Goal: Navigation & Orientation: Find specific page/section

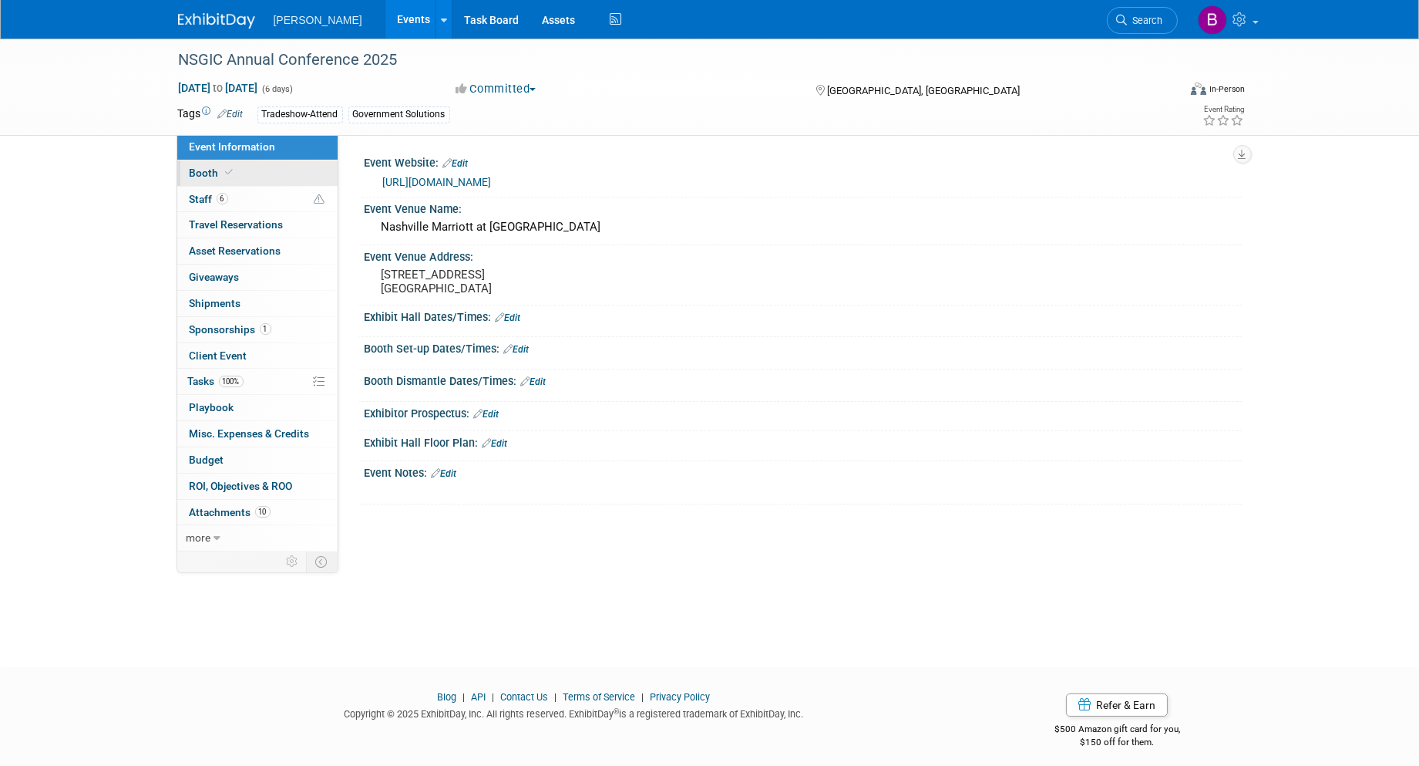
click at [283, 185] on div "Event Information Event Info Booth Booth 6 Staff 6 Staff 0 Travel Reservations …" at bounding box center [258, 342] width 162 height 417
click at [235, 195] on link "6 Staff 6" at bounding box center [257, 199] width 160 height 25
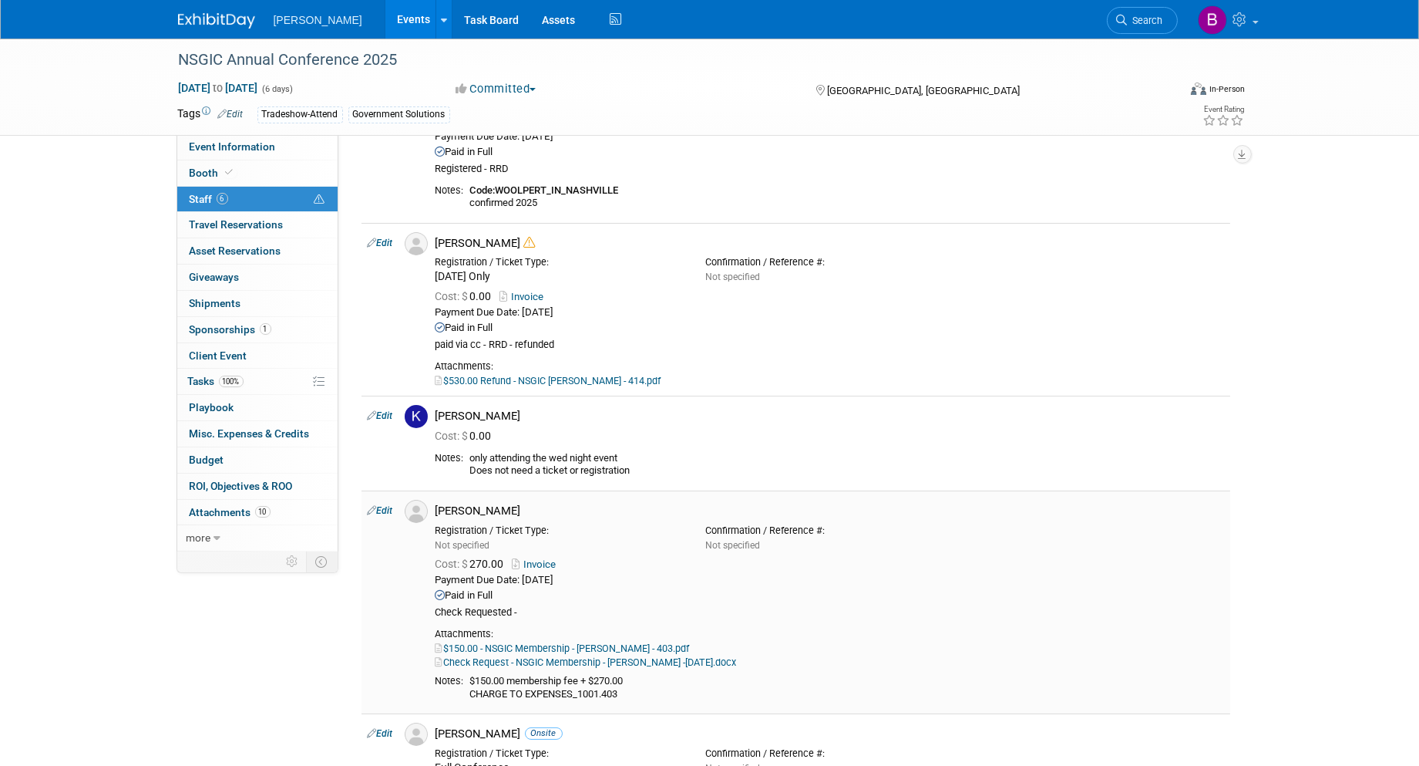
scroll to position [171, 0]
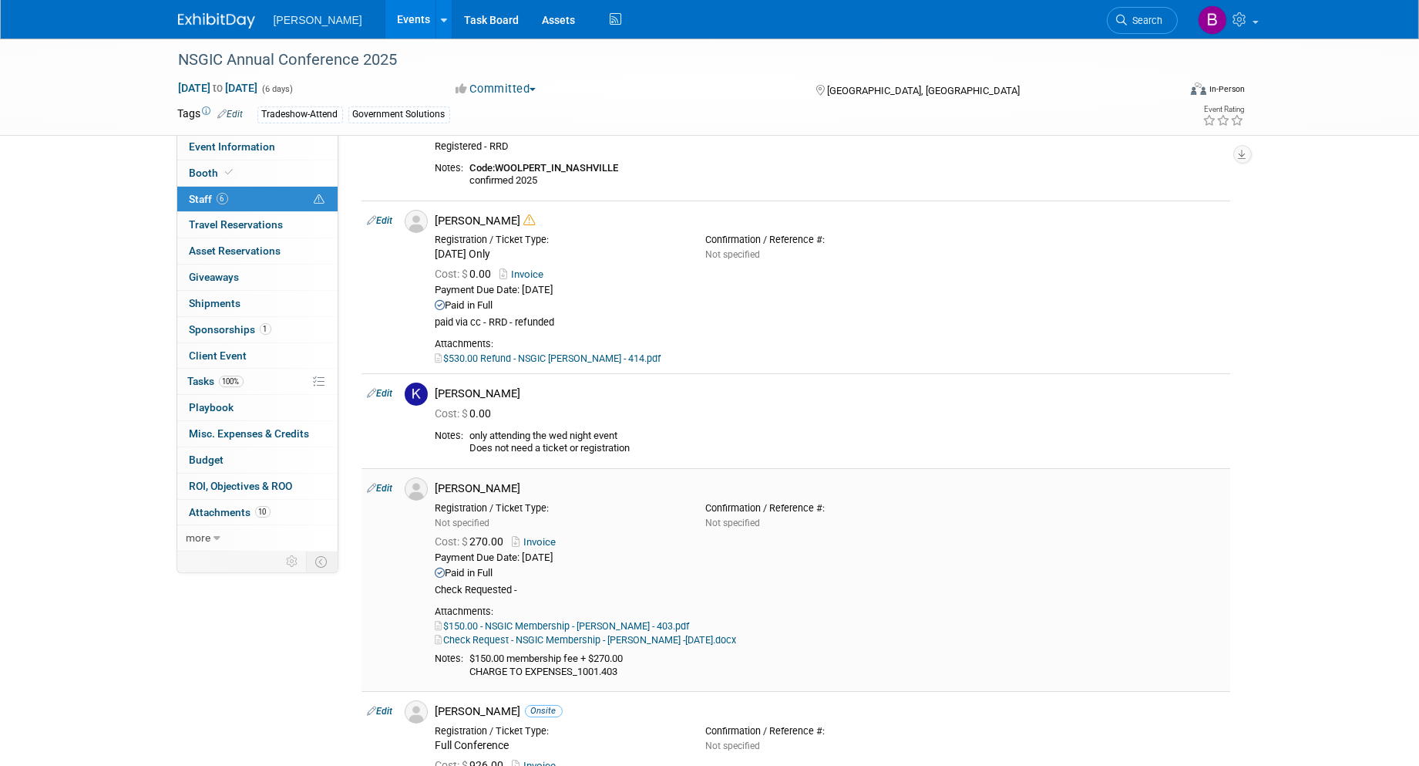
click at [619, 641] on link "Check Request - NSGIC Membership - Matt Yusko -July 3 2025.docx" at bounding box center [586, 640] width 301 height 12
click at [612, 617] on div "Attachments:" at bounding box center [830, 611] width 789 height 12
click at [614, 623] on link "$150.00 - NSGIC Membership - Matt Yusko - 403.pdf" at bounding box center [563, 626] width 254 height 12
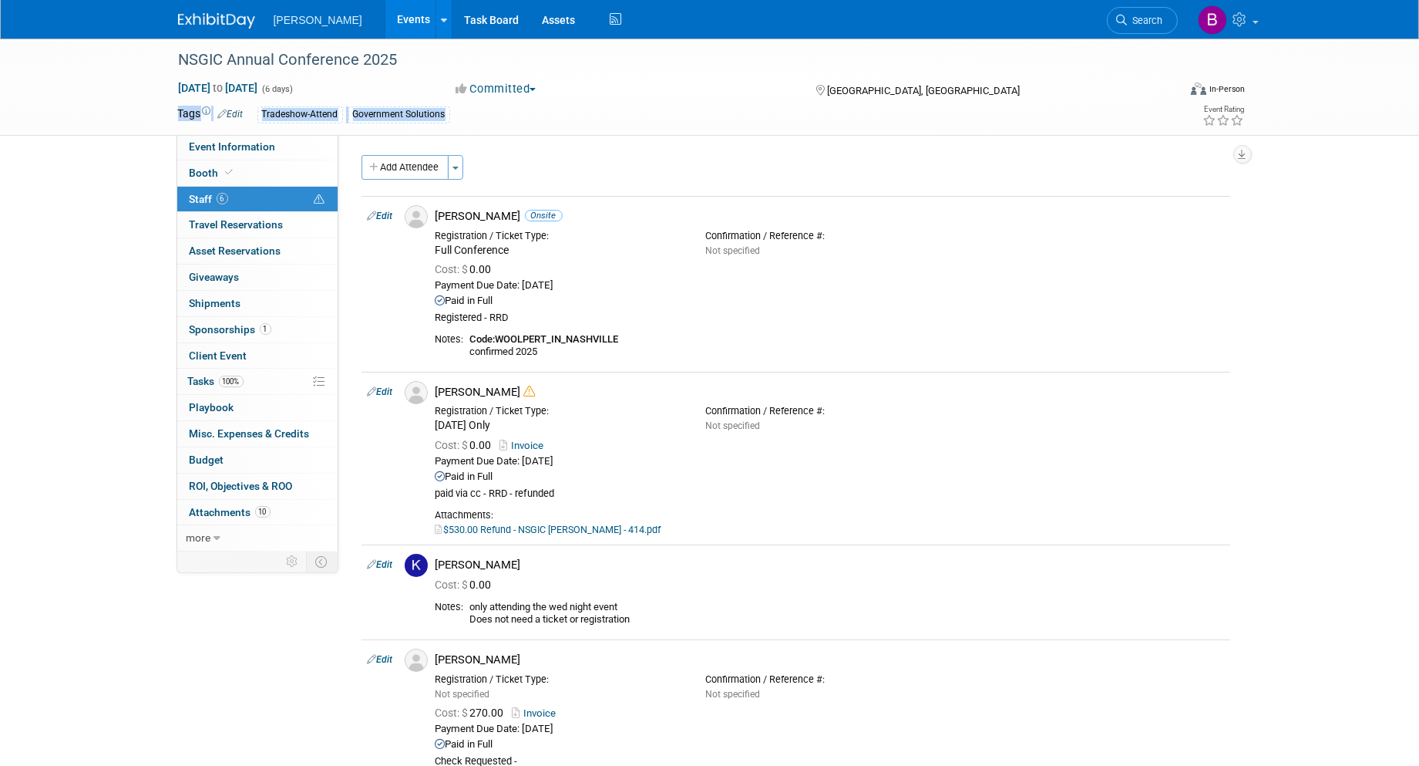
drag, startPoint x: 174, startPoint y: 109, endPoint x: 518, endPoint y: 111, distance: 343.9
click at [518, 111] on div "Tags Edit Tradeshow-Attend Government Solutions" at bounding box center [621, 114] width 909 height 23
drag, startPoint x: 518, startPoint y: 111, endPoint x: 499, endPoint y: 137, distance: 32.5
click at [499, 137] on div "Event Website: Edit https://nsgic.org/events/2025-nsgic-annual-conference-nashv…" at bounding box center [790, 343] width 904 height 419
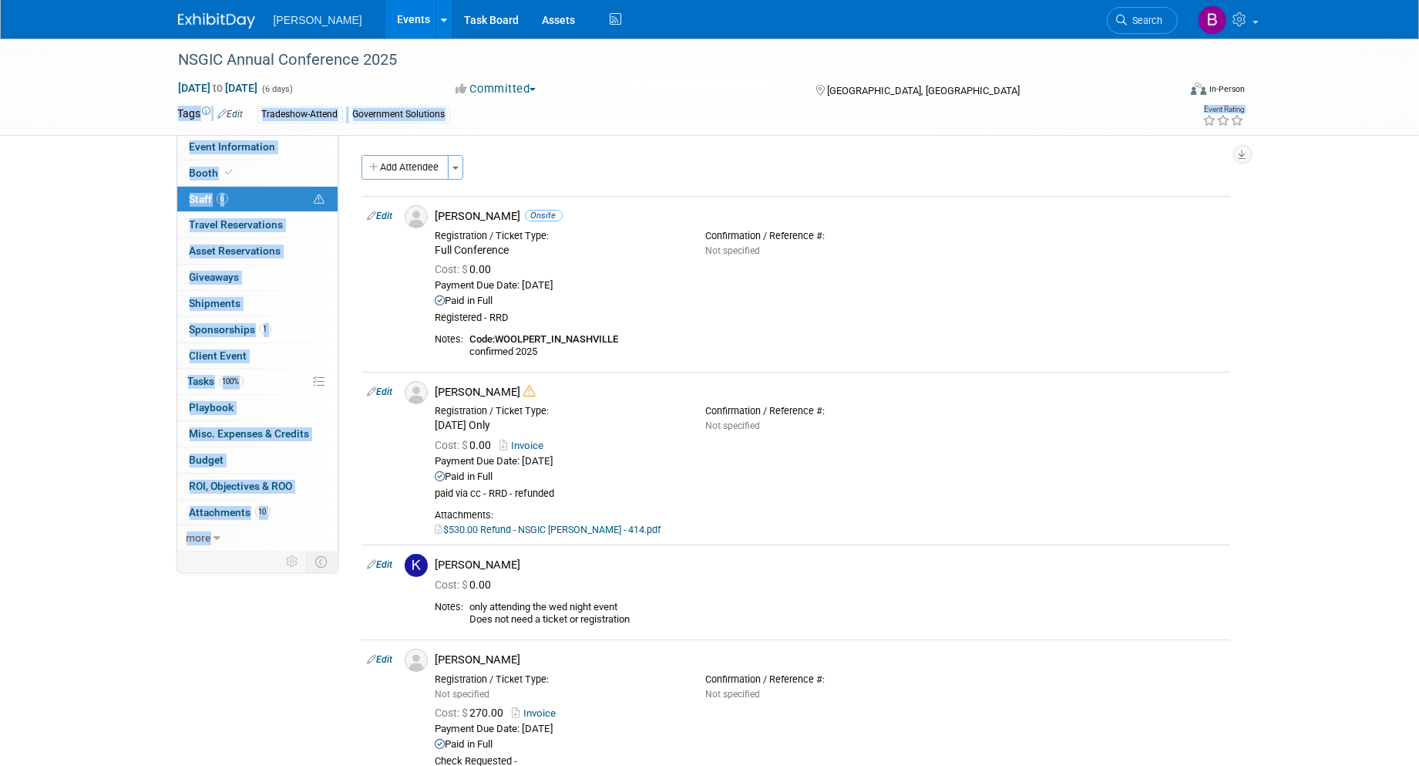
drag, startPoint x: 488, startPoint y: 127, endPoint x: 467, endPoint y: 136, distance: 22.5
click at [467, 136] on div "NSGIC Annual Conference 2025 Sep 14, 2025 to Sep 19, 2025 (6 days) Sep 14, 2025…" at bounding box center [709, 656] width 1419 height 1234
click at [467, 136] on div "Event Website: Edit https://nsgic.org/events/2025-nsgic-annual-conference-nashv…" at bounding box center [790, 343] width 904 height 419
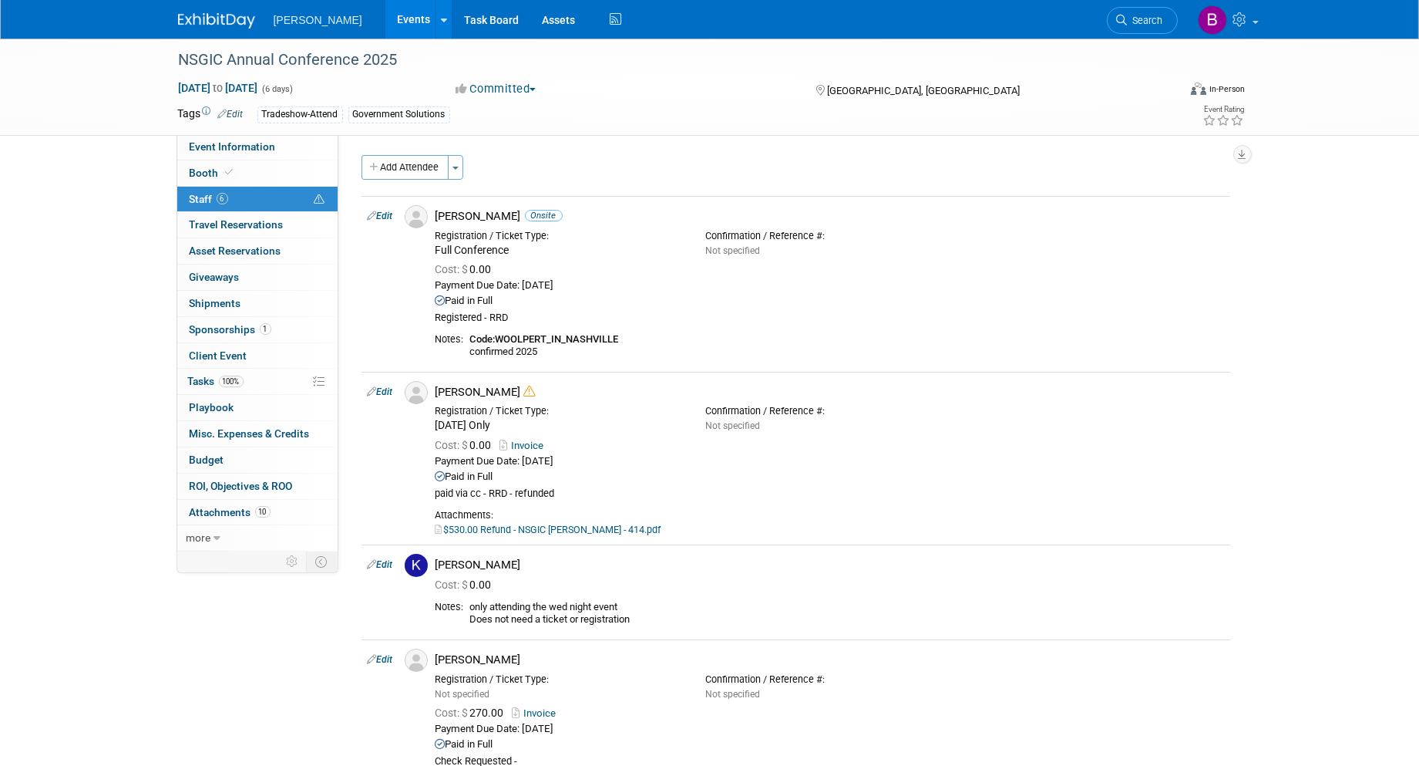
drag, startPoint x: 452, startPoint y: 122, endPoint x: 52, endPoint y: 131, distance: 400.2
click at [52, 131] on div "NSGIC Annual Conference 2025 Sep 14, 2025 to Sep 19, 2025 (6 days) Sep 14, 2025…" at bounding box center [709, 87] width 1419 height 97
click at [52, 132] on div "NSGIC Annual Conference 2025 Sep 14, 2025 to Sep 19, 2025 (6 days) Sep 14, 2025…" at bounding box center [709, 87] width 1419 height 97
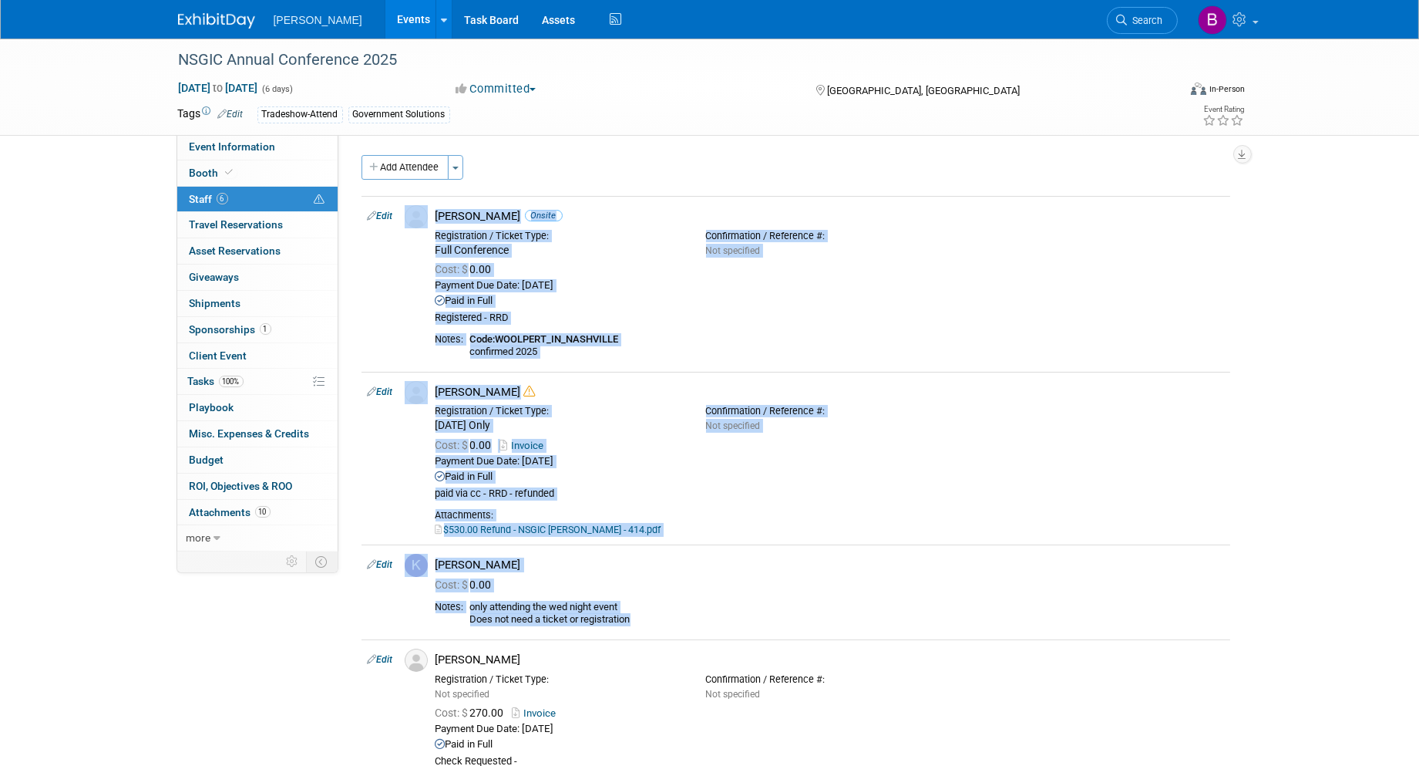
drag, startPoint x: 636, startPoint y: 623, endPoint x: 206, endPoint y: 632, distance: 430.3
click at [206, 632] on div "Event Information Event Info Booth Booth 6 Staff 6 Staff 0 Travel Reservations …" at bounding box center [710, 640] width 1087 height 1203
drag, startPoint x: 206, startPoint y: 632, endPoint x: 79, endPoint y: 668, distance: 131.3
click at [79, 668] on div "NSGIC Annual Conference 2025 Sep 14, 2025 to Sep 19, 2025 (6 days) Sep 14, 2025…" at bounding box center [709, 656] width 1419 height 1234
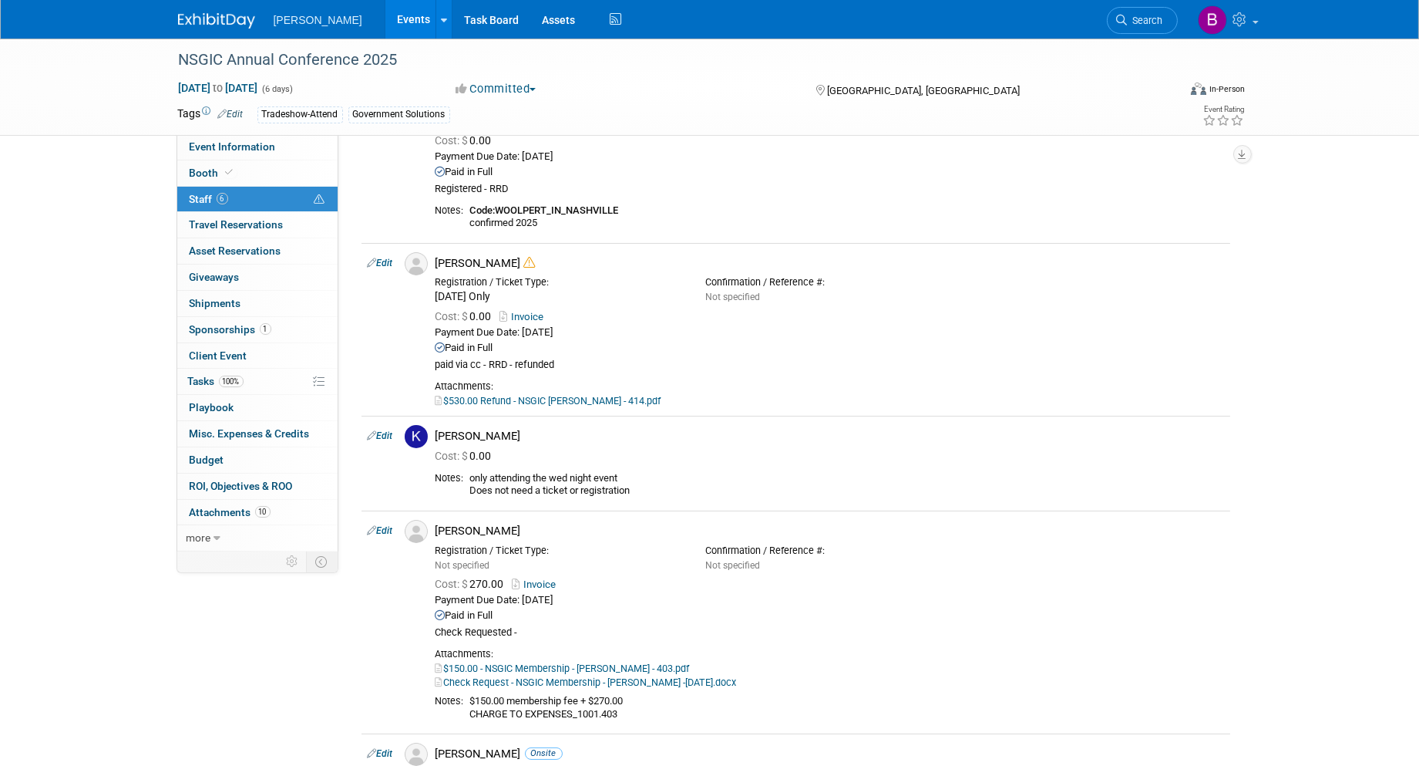
scroll to position [43, 0]
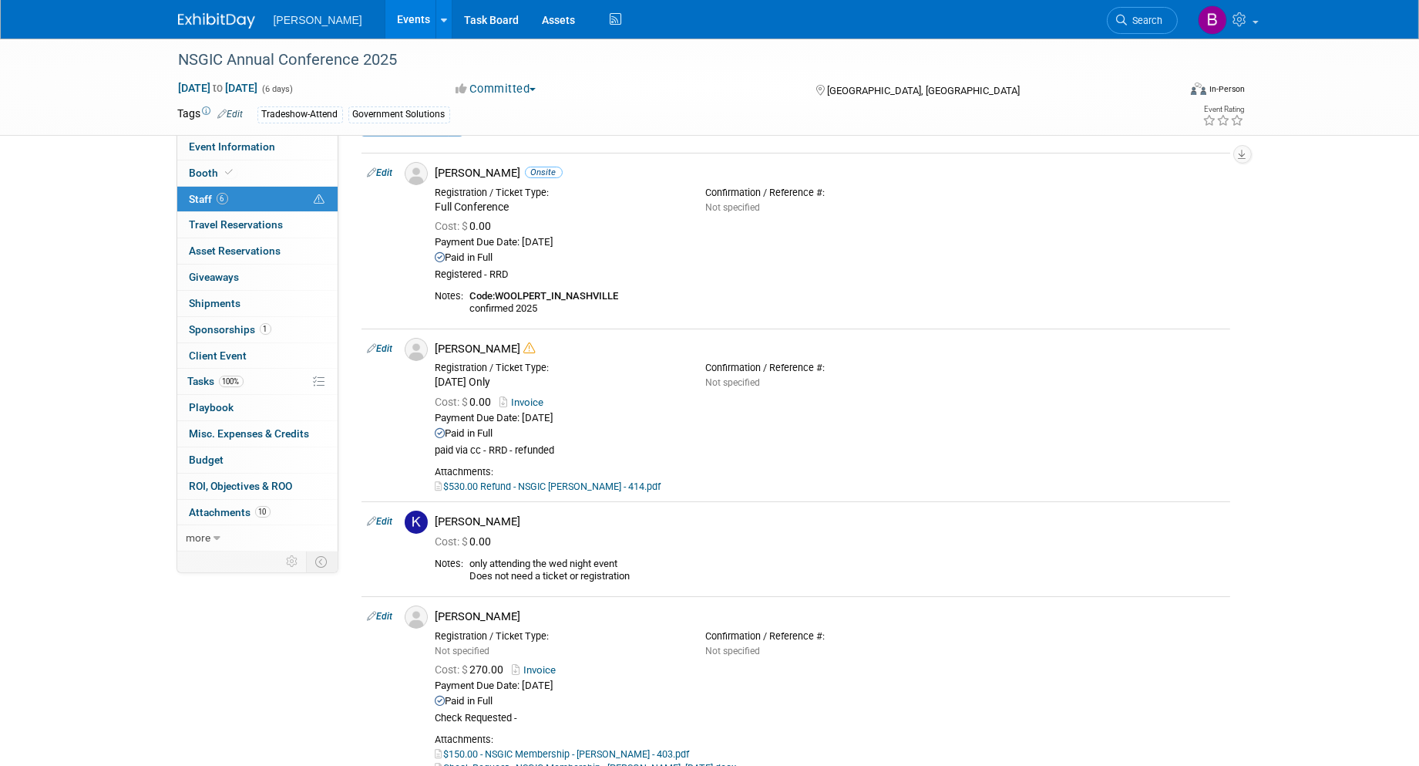
click at [1133, 15] on span "Search" at bounding box center [1145, 21] width 35 height 12
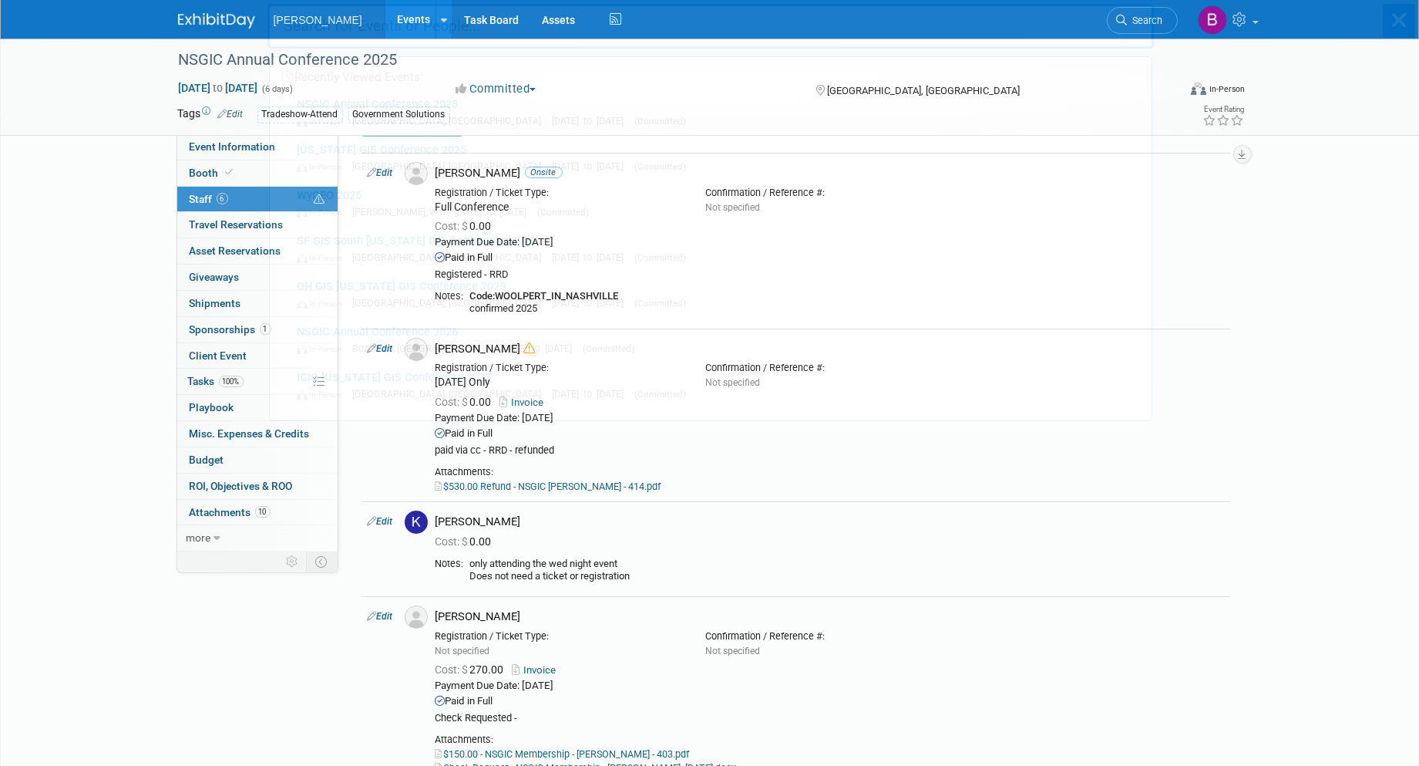
scroll to position [0, 0]
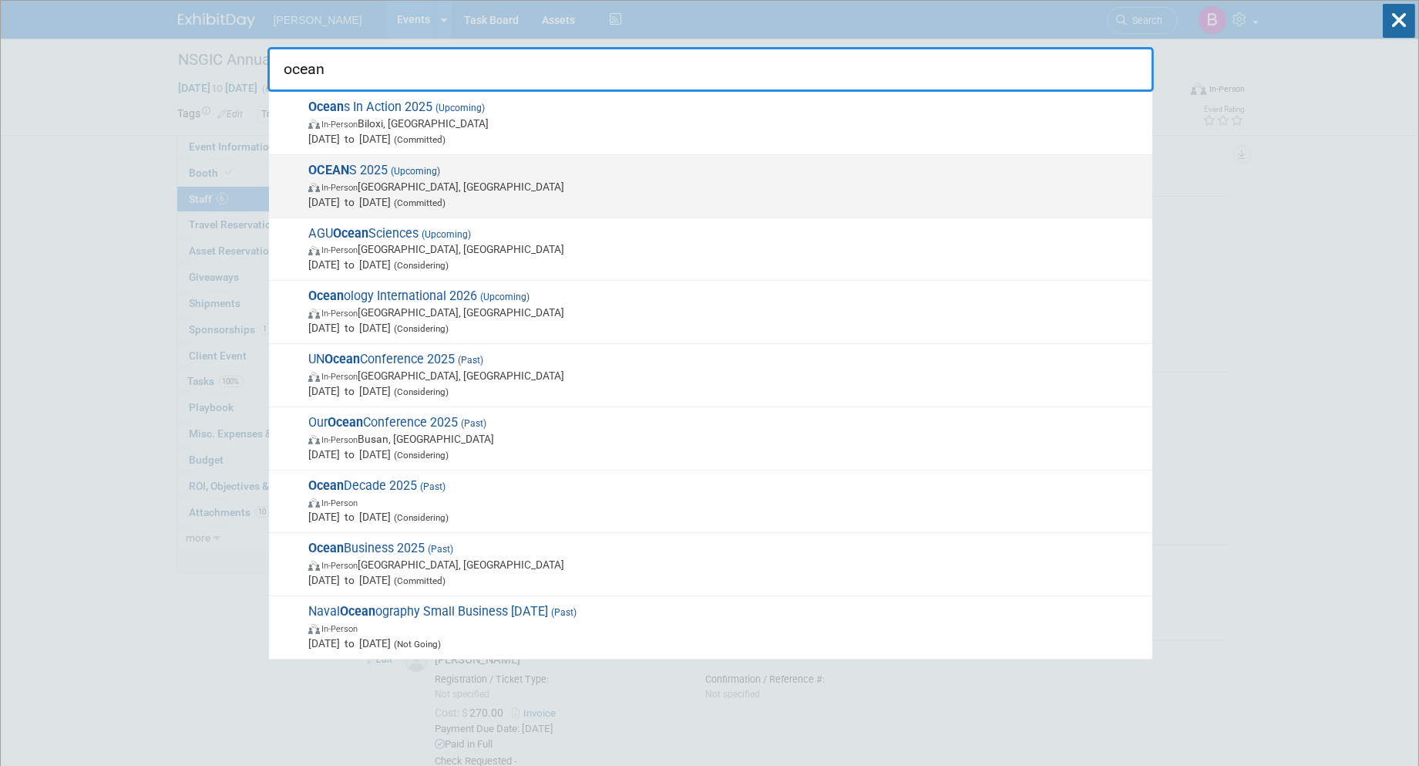
type input "ocean"
click at [920, 201] on span "Sep 29, 2025 to Oct 2, 2025 (Committed)" at bounding box center [726, 201] width 836 height 15
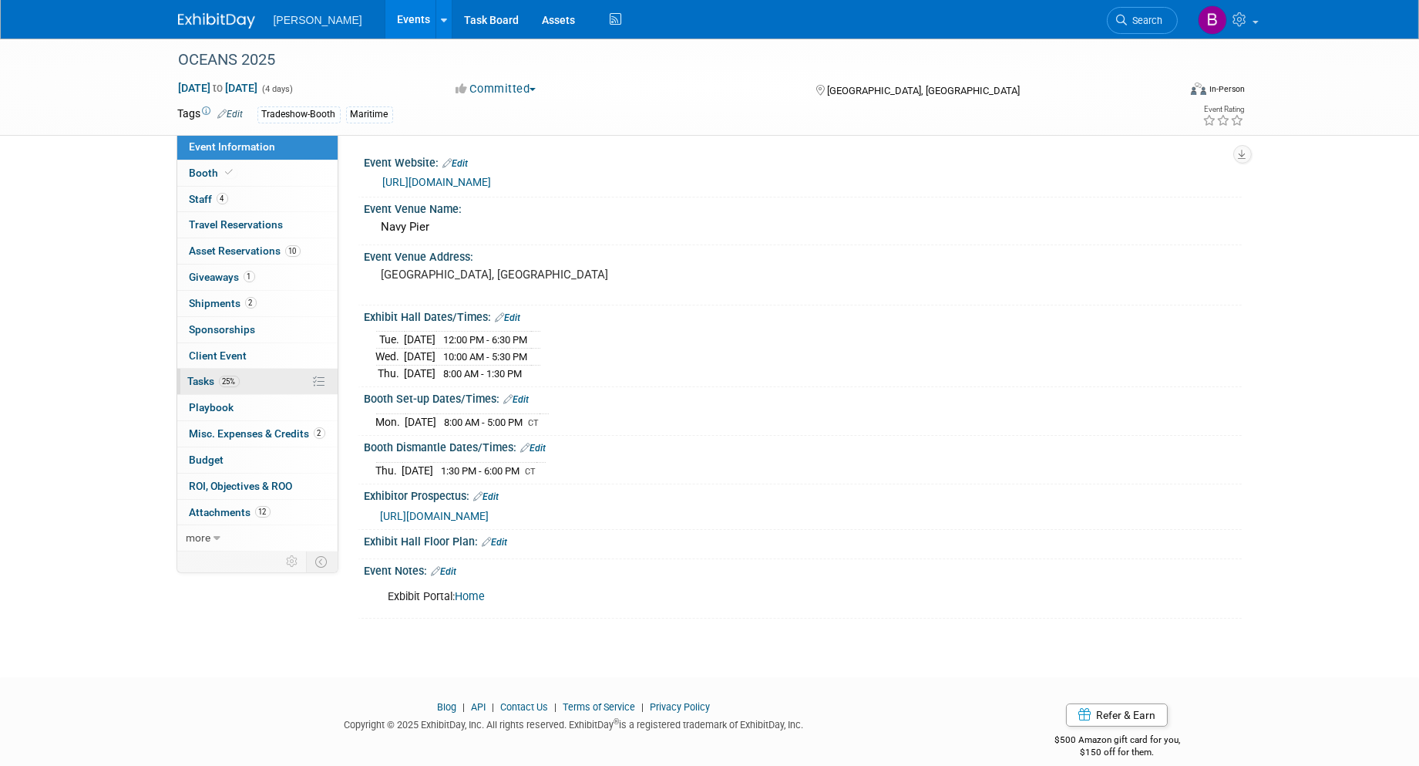
click at [261, 386] on link "25% Tasks 25%" at bounding box center [257, 381] width 160 height 25
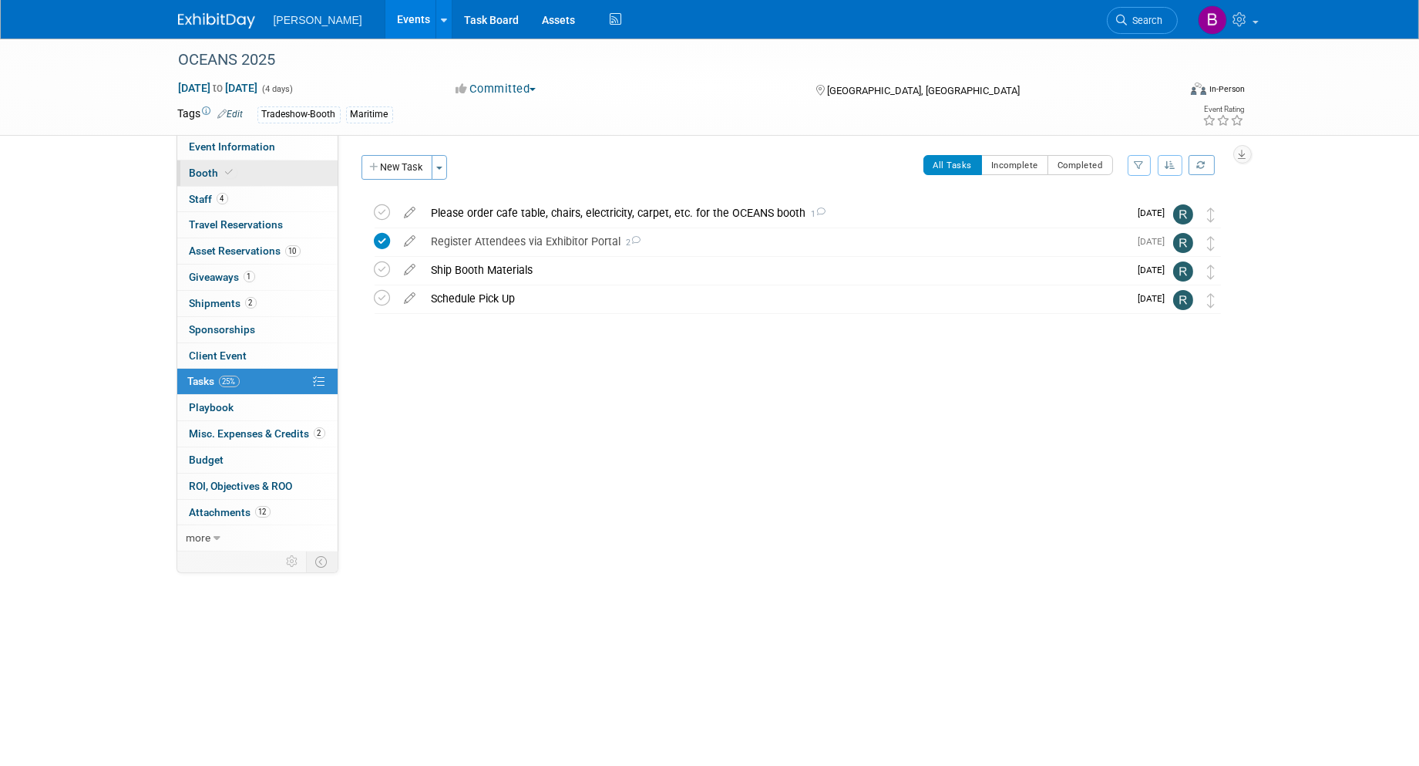
click at [272, 183] on link "Booth" at bounding box center [257, 172] width 160 height 25
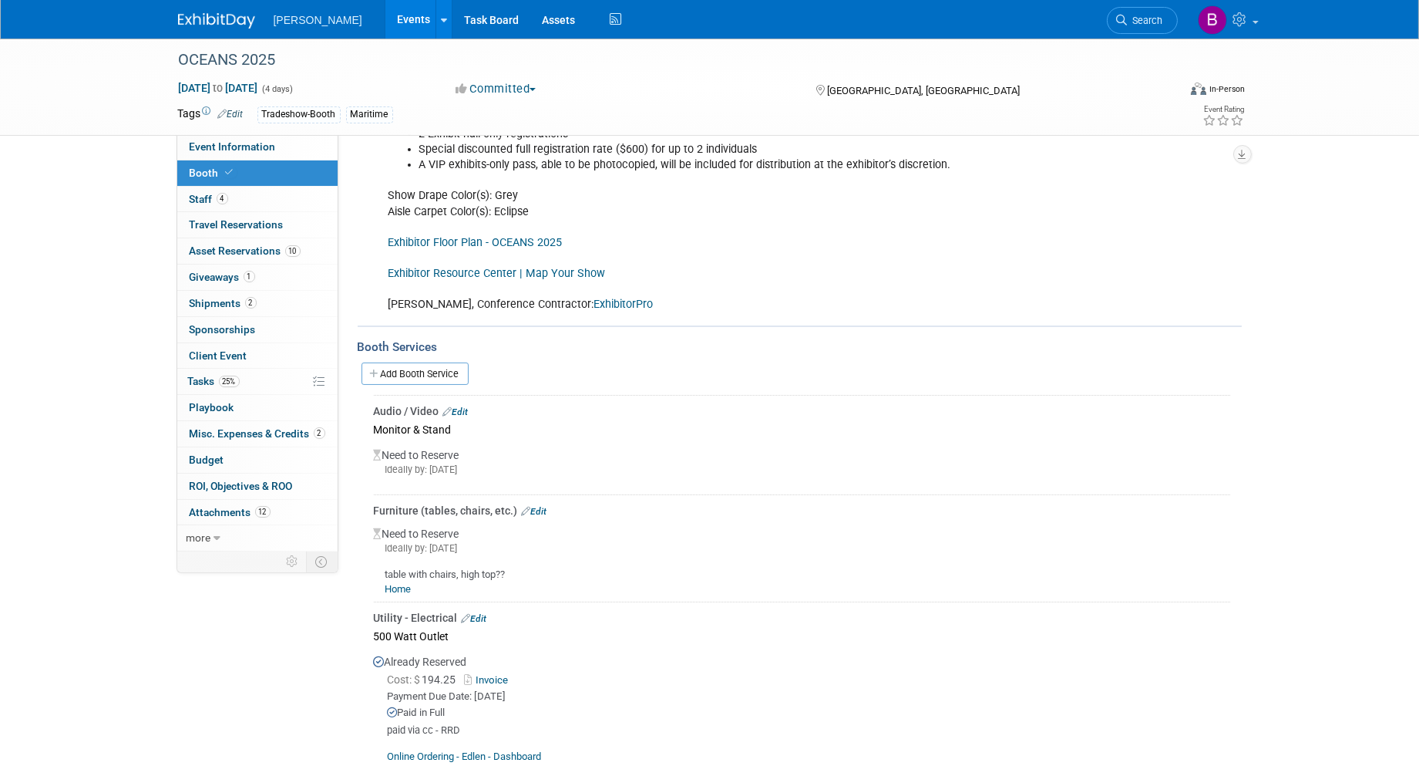
scroll to position [385, 0]
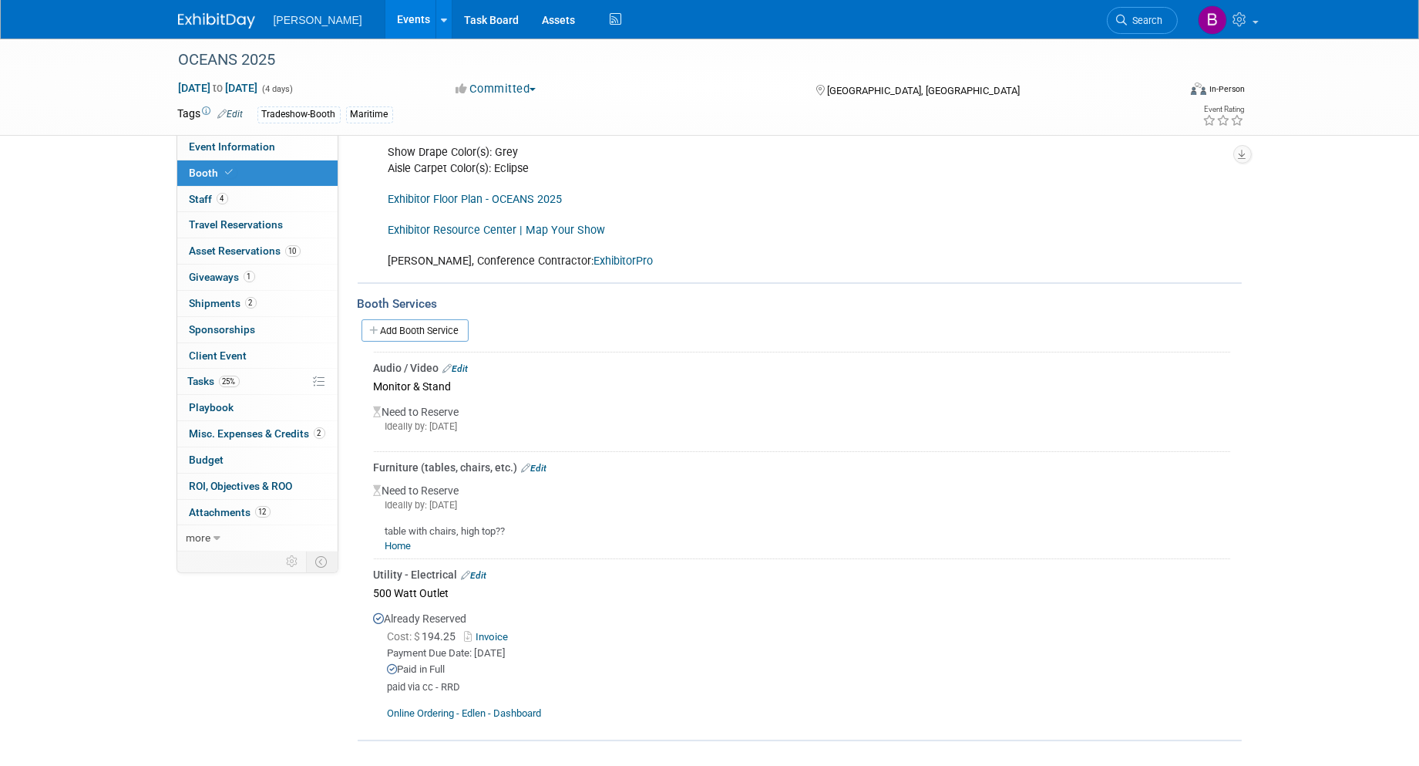
click at [543, 463] on link "Edit" at bounding box center [534, 468] width 25 height 11
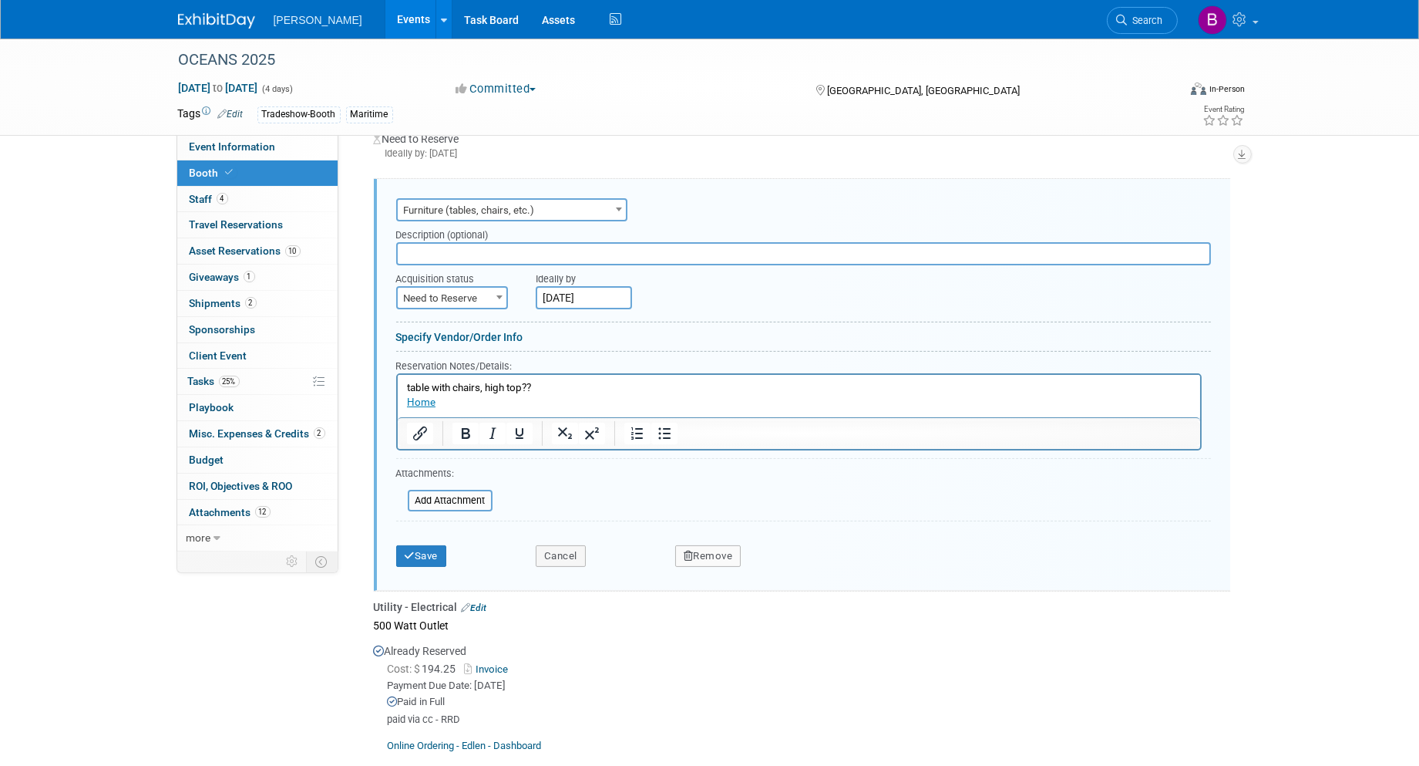
scroll to position [0, 0]
click at [563, 550] on button "Cancel" at bounding box center [561, 556] width 50 height 22
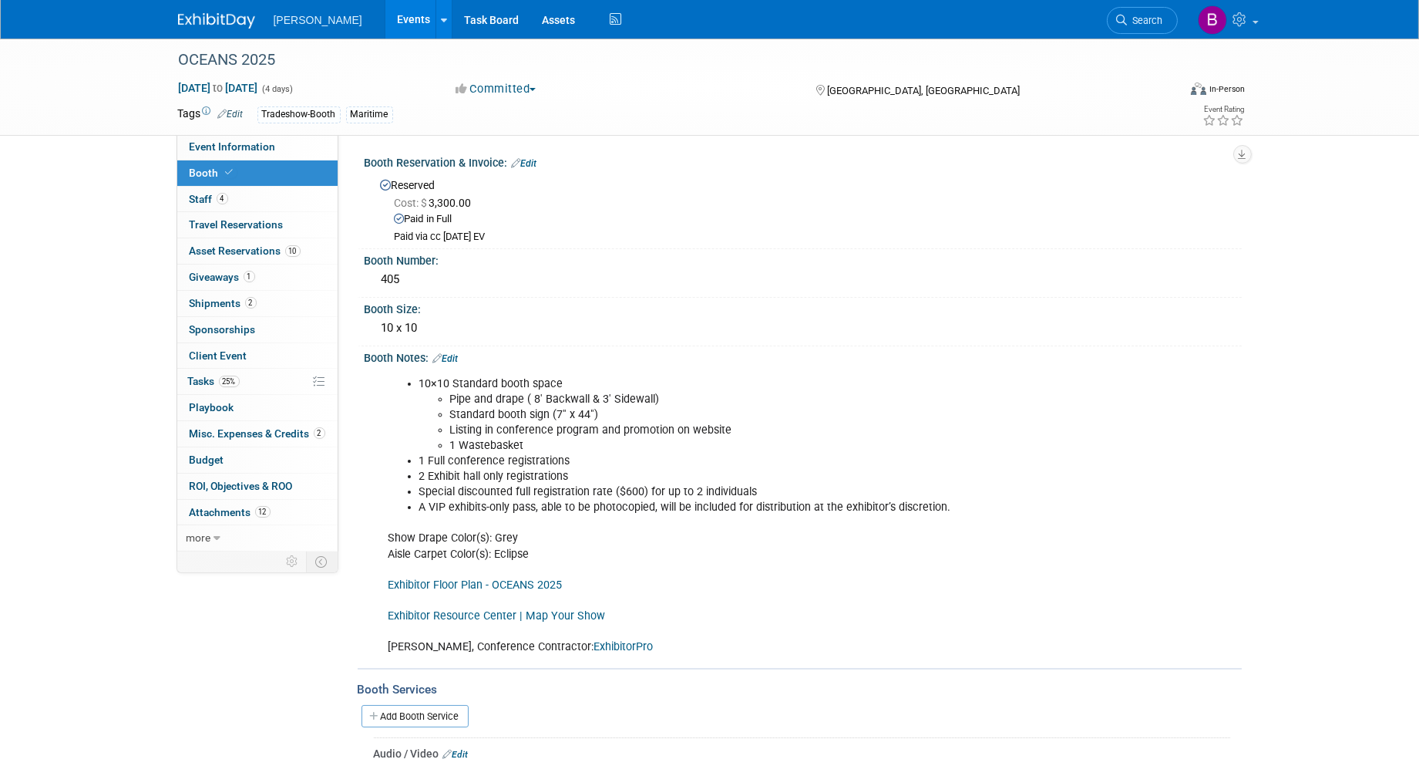
click at [66, 263] on div "OCEANS 2025 Sep 29, 2025 to Oct 2, 2025 (4 days) Sep 29, 2025 to Oct 2, 2025 Co…" at bounding box center [709, 598] width 1419 height 1119
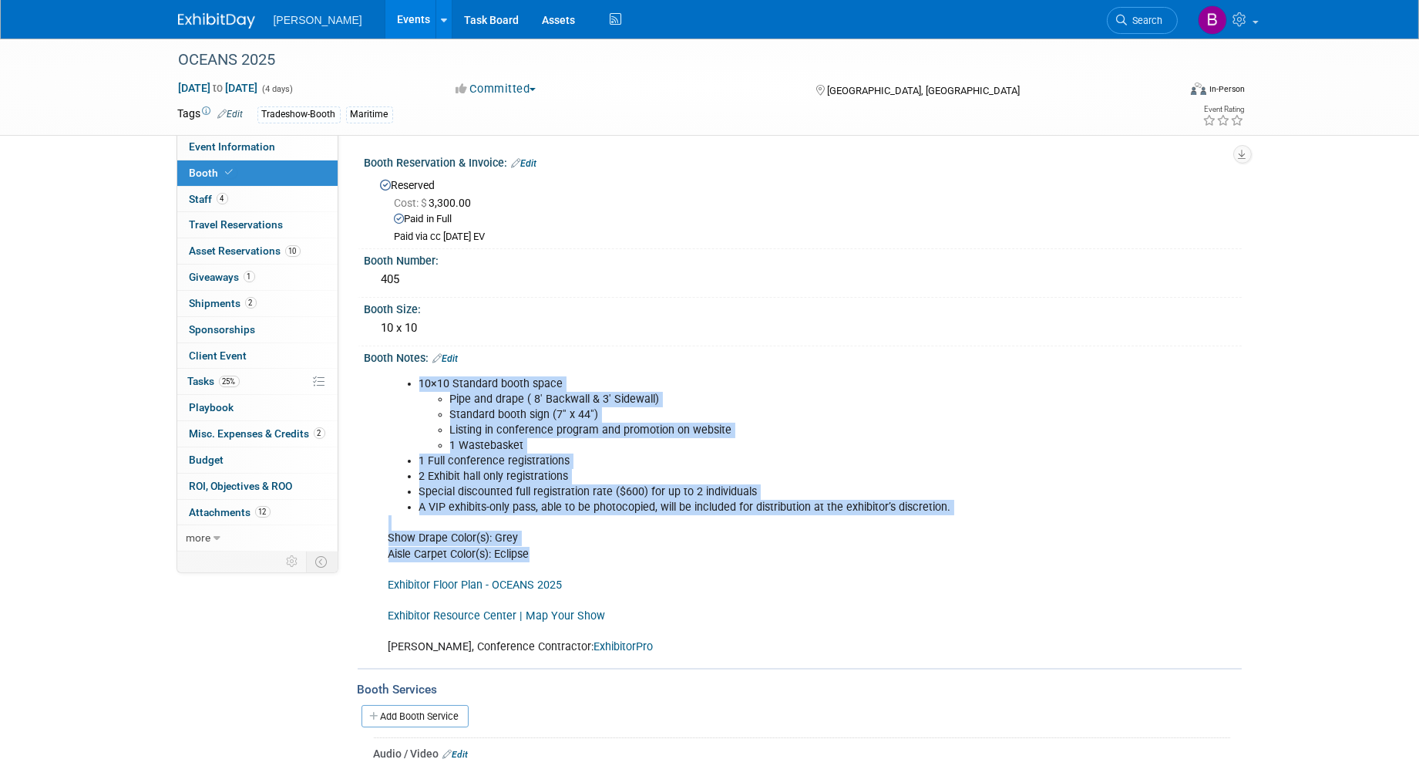
drag, startPoint x: 473, startPoint y: 490, endPoint x: 422, endPoint y: 386, distance: 114.8
click at [422, 386] on div "10×10 Standard booth space Pipe and drape ( 8' Backwall & 3' Sidewall) Standard…" at bounding box center [725, 516] width 695 height 294
click at [419, 382] on li "10×10 Standard booth space Pipe and drape ( 8' Backwall & 3' Sidewall) Standard…" at bounding box center [741, 414] width 644 height 77
drag, startPoint x: 417, startPoint y: 382, endPoint x: 535, endPoint y: 556, distance: 210.4
click at [535, 556] on div "10×10 Standard booth space Pipe and drape ( 8' Backwall & 3' Sidewall) Standard…" at bounding box center [725, 516] width 695 height 294
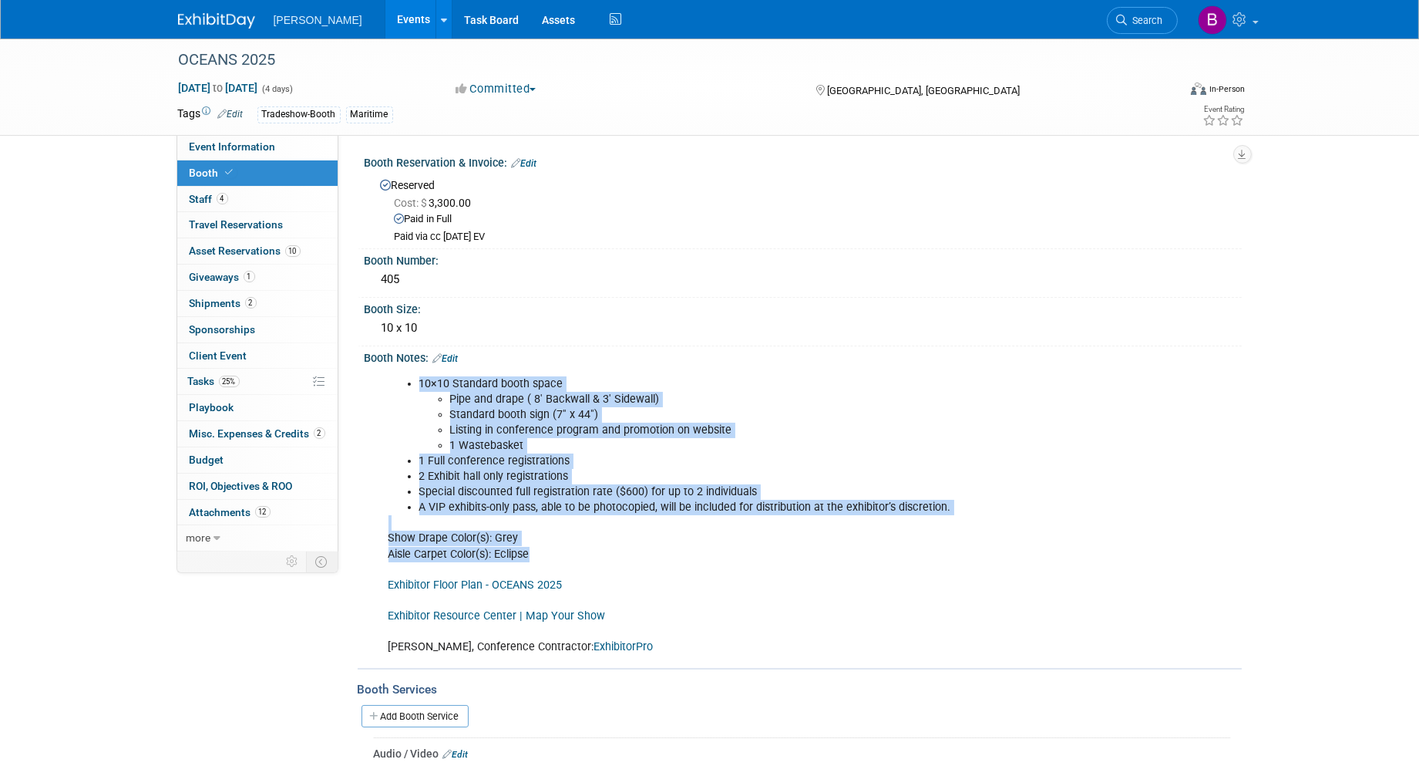
click at [535, 556] on div "10×10 Standard booth space Pipe and drape ( 8' Backwall & 3' Sidewall) Standard…" at bounding box center [725, 516] width 695 height 294
drag, startPoint x: 535, startPoint y: 556, endPoint x: 418, endPoint y: 379, distance: 212.5
click at [418, 379] on div "10×10 Standard booth space Pipe and drape ( 8' Backwall & 3' Sidewall) Standard…" at bounding box center [725, 516] width 695 height 294
click at [419, 379] on li "10×10 Standard booth space Pipe and drape ( 8' Backwall & 3' Sidewall) Standard…" at bounding box center [741, 414] width 644 height 77
drag, startPoint x: 417, startPoint y: 379, endPoint x: 560, endPoint y: 555, distance: 226.4
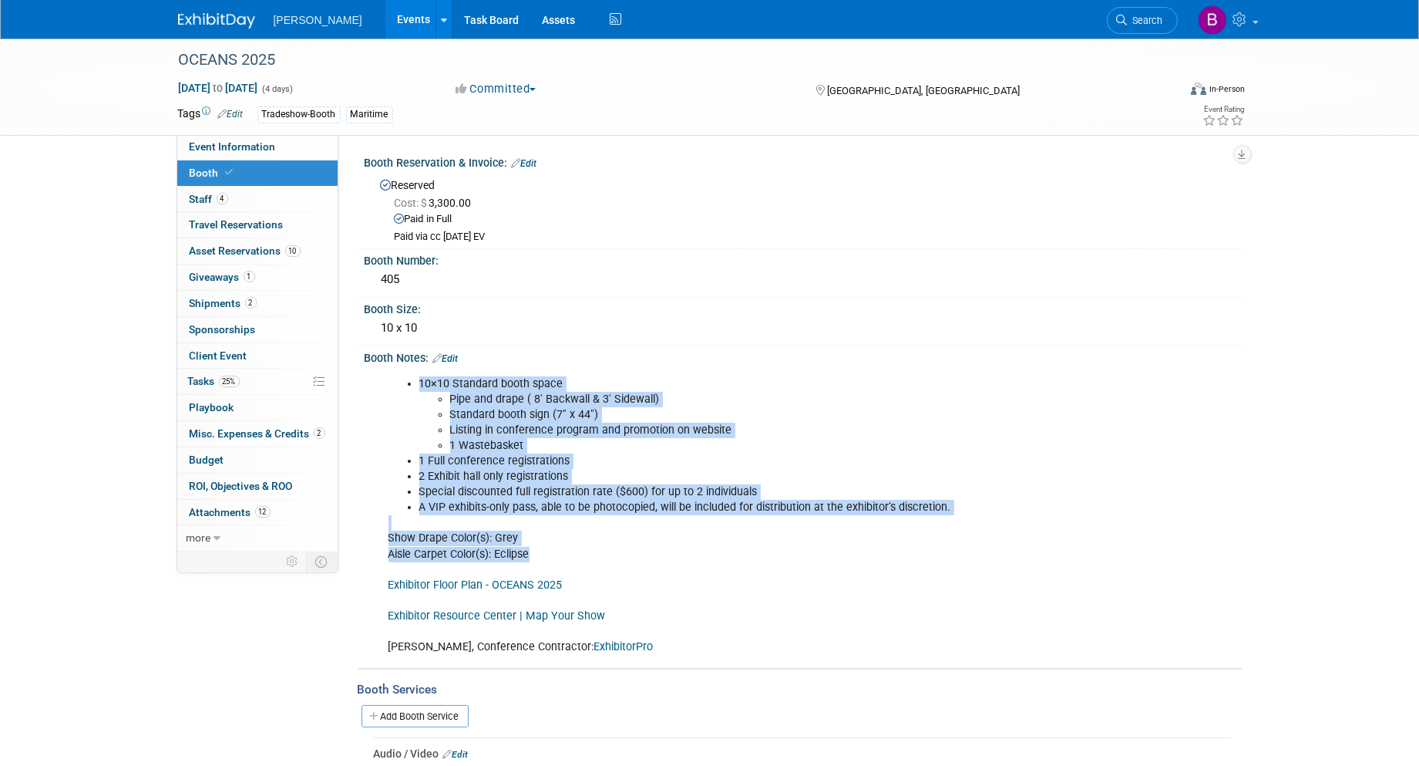
click at [560, 555] on div "10×10 Standard booth space Pipe and drape ( 8' Backwall & 3' Sidewall) Standard…" at bounding box center [725, 516] width 695 height 294
drag, startPoint x: 560, startPoint y: 555, endPoint x: 529, endPoint y: 544, distance: 32.7
click at [529, 544] on div "10×10 Standard booth space Pipe and drape ( 8' Backwall & 3' Sidewall) Standard…" at bounding box center [725, 516] width 695 height 294
click at [535, 550] on div "10×10 Standard booth space Pipe and drape ( 8' Backwall & 3' Sidewall) Standard…" at bounding box center [725, 516] width 695 height 294
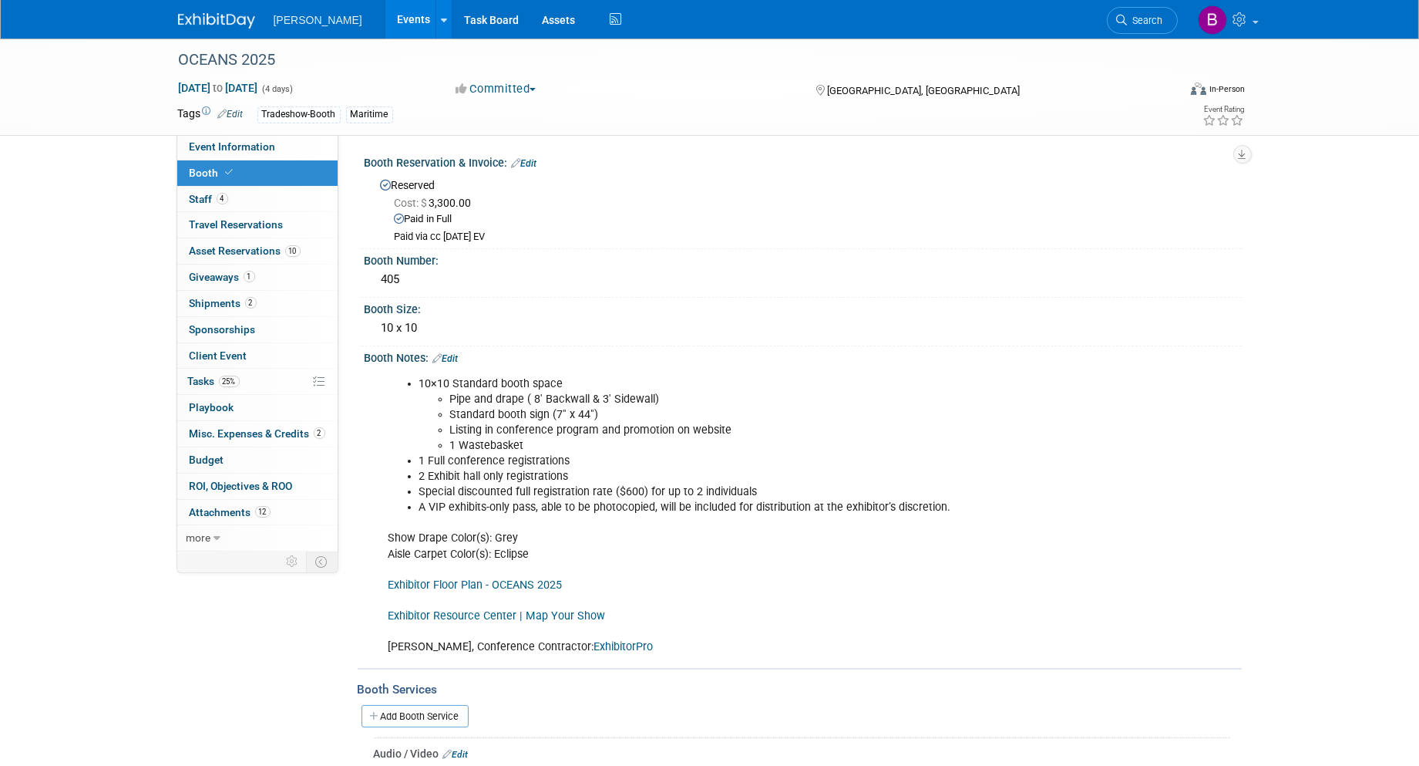
click at [385, 12] on link "Events" at bounding box center [413, 19] width 56 height 39
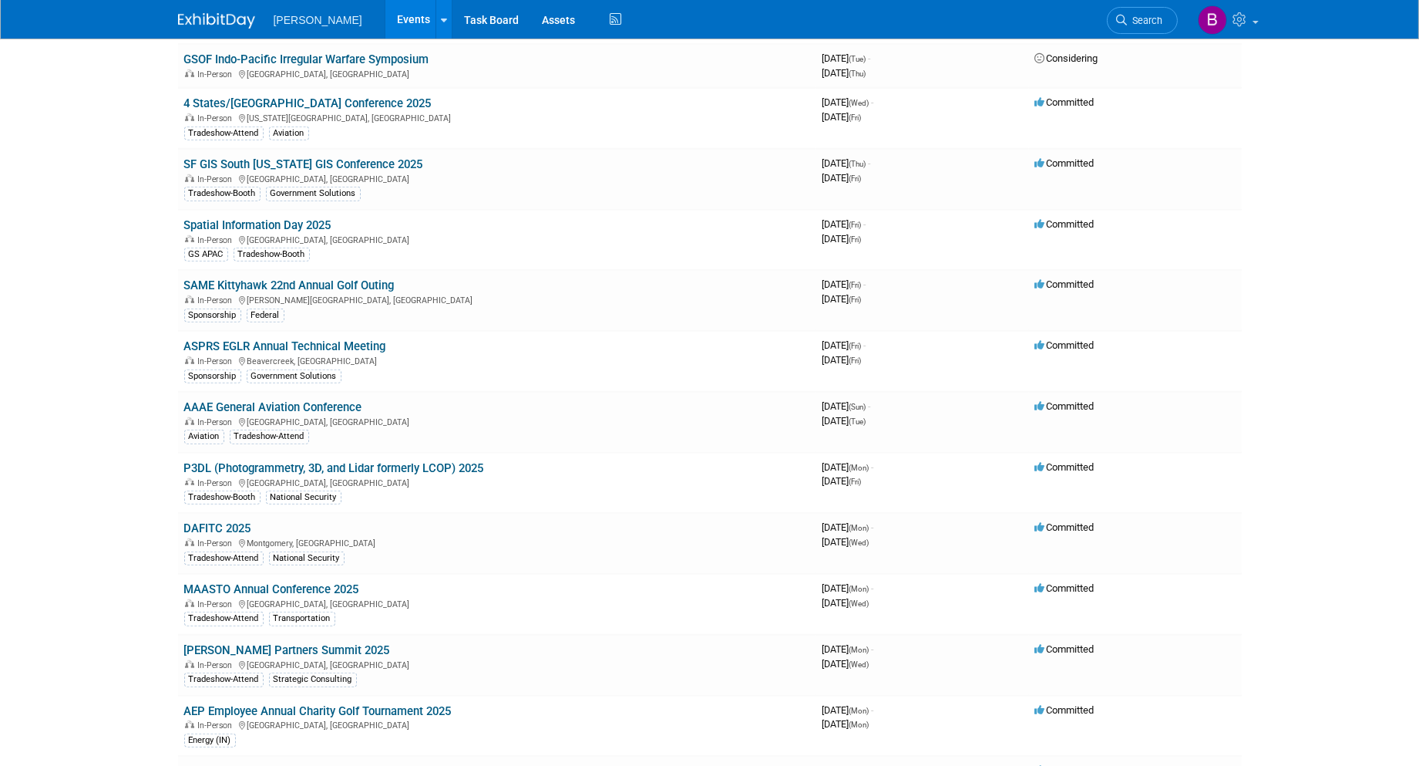
scroll to position [2055, 0]
